Goal: Task Accomplishment & Management: Complete application form

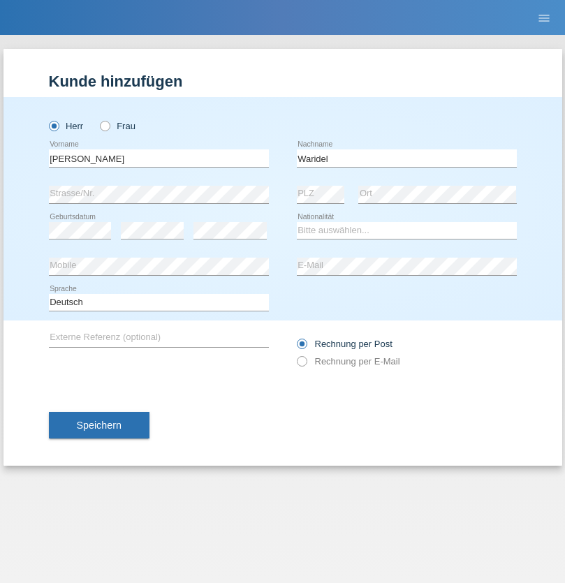
type input "Waridel"
select select "CH"
radio input "true"
click at [158, 158] on input "text" at bounding box center [159, 157] width 220 height 17
type input "[PERSON_NAME]"
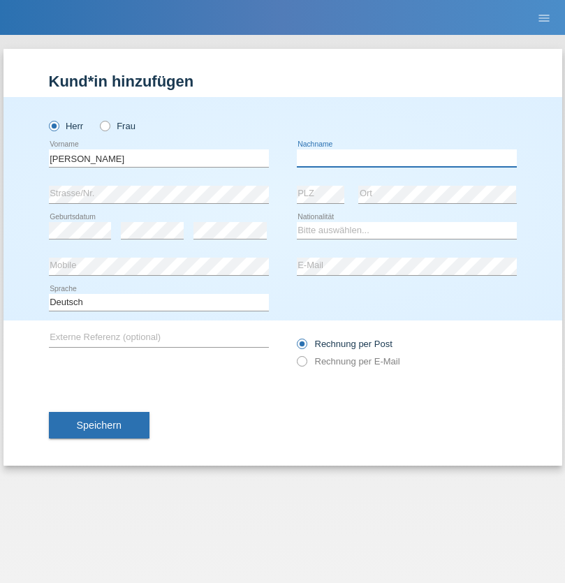
click at [406, 158] on input "text" at bounding box center [407, 157] width 220 height 17
type input "Petrselka"
select select "CH"
radio input "true"
click at [158, 158] on input "text" at bounding box center [159, 157] width 220 height 17
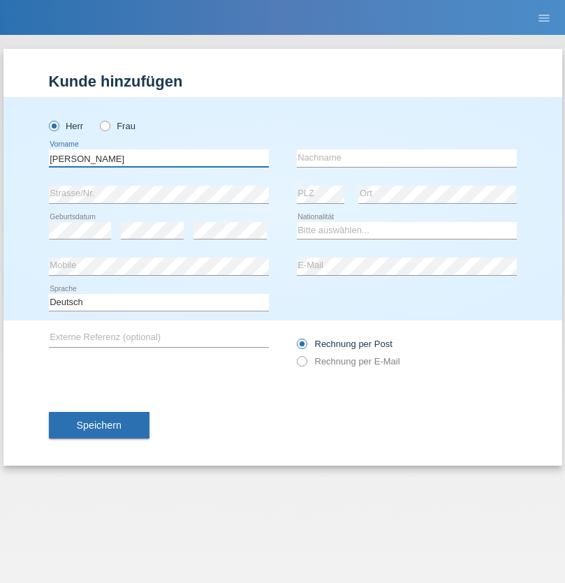
type input "Gabor Adam"
click at [406, 158] on input "text" at bounding box center [407, 157] width 220 height 17
type input "Horvath"
select select "HU"
select select "C"
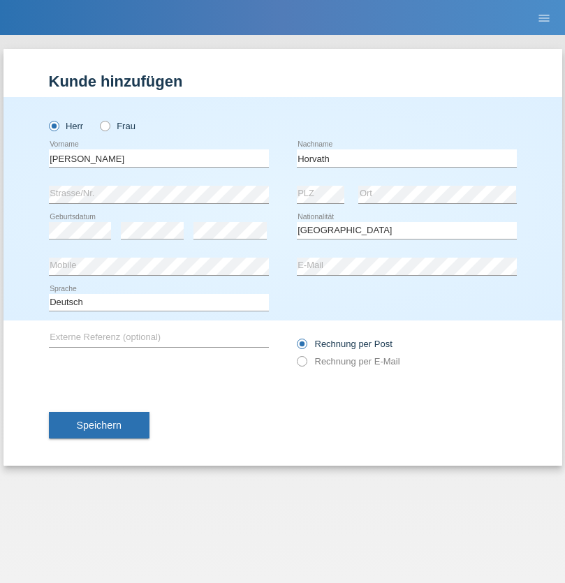
select select "28"
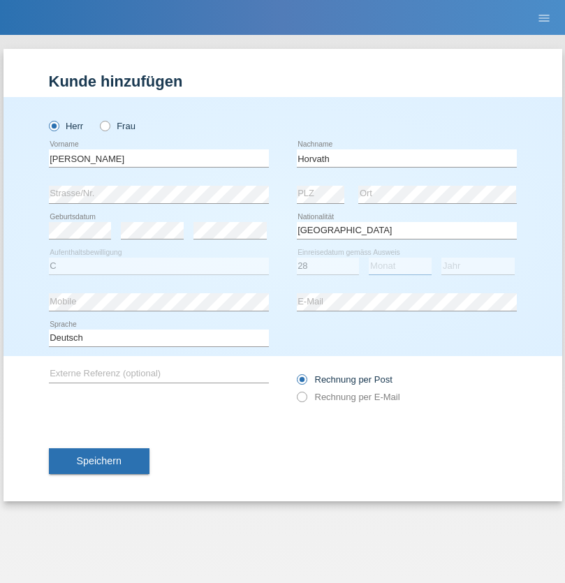
select select "05"
select select "2021"
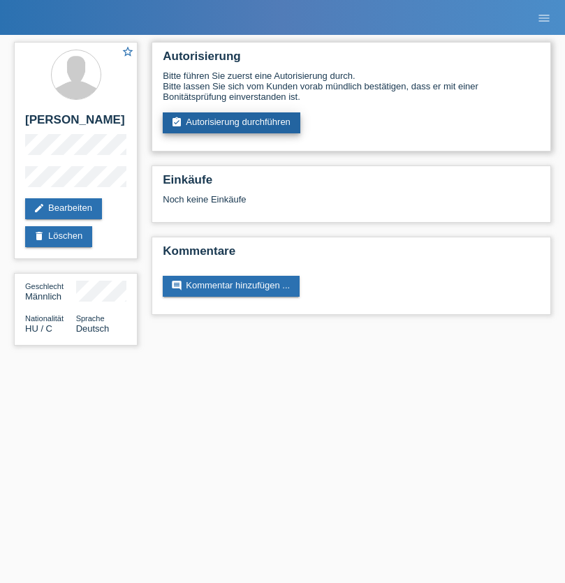
click at [232, 123] on link "assignment_turned_in Autorisierung durchführen" at bounding box center [232, 122] width 138 height 21
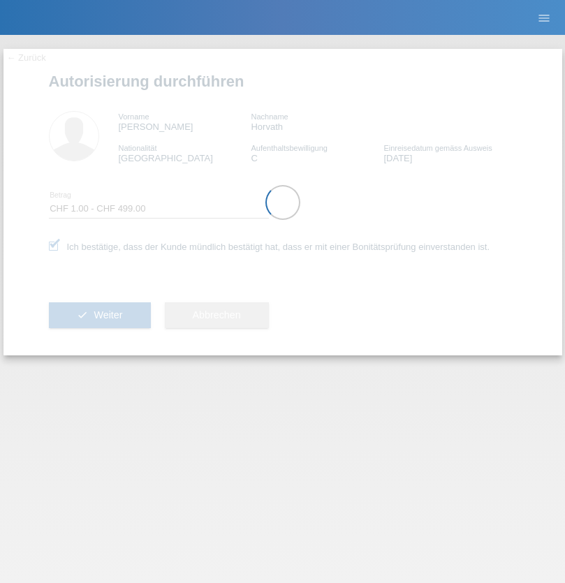
select select "1"
